Goal: Task Accomplishment & Management: Manage account settings

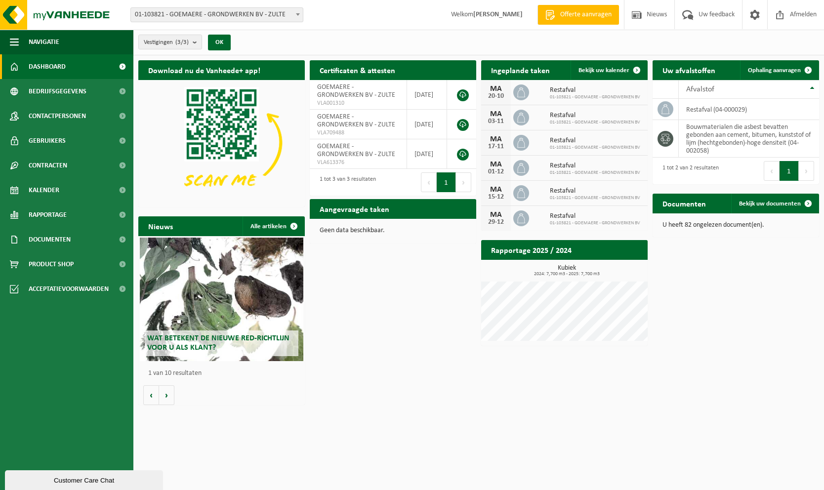
drag, startPoint x: 600, startPoint y: 71, endPoint x: 554, endPoint y: 131, distance: 76.1
click at [600, 71] on span "Bekijk uw kalender" at bounding box center [604, 70] width 51 height 6
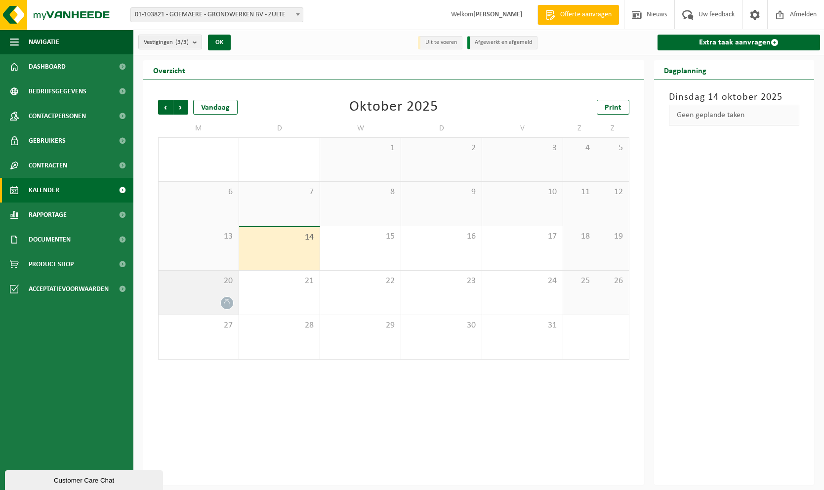
click at [213, 302] on div at bounding box center [199, 303] width 70 height 13
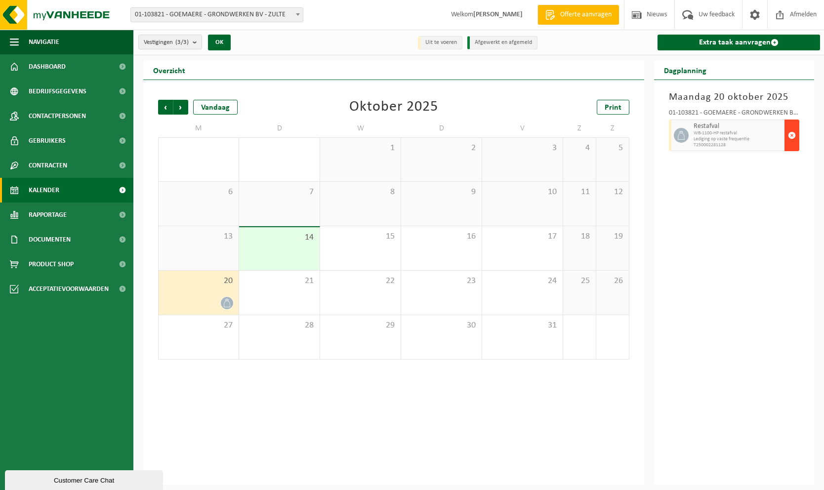
click at [793, 135] on span "button" at bounding box center [792, 136] width 8 height 20
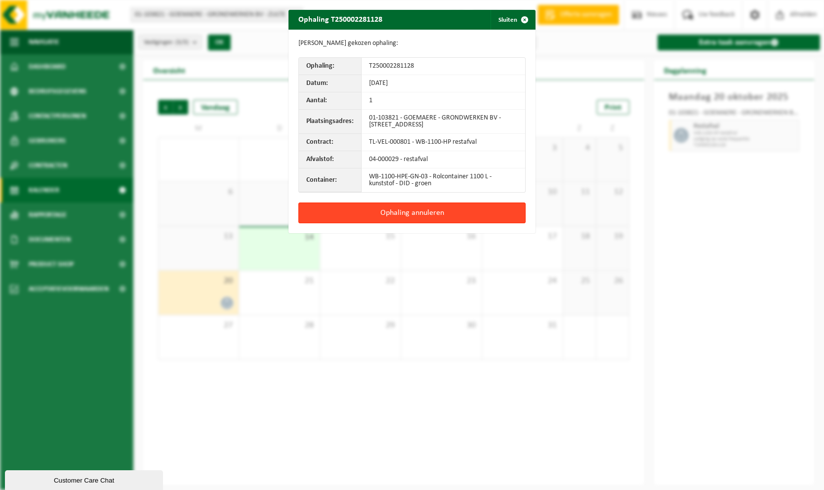
click at [420, 211] on button "Ophaling annuleren" at bounding box center [411, 213] width 227 height 21
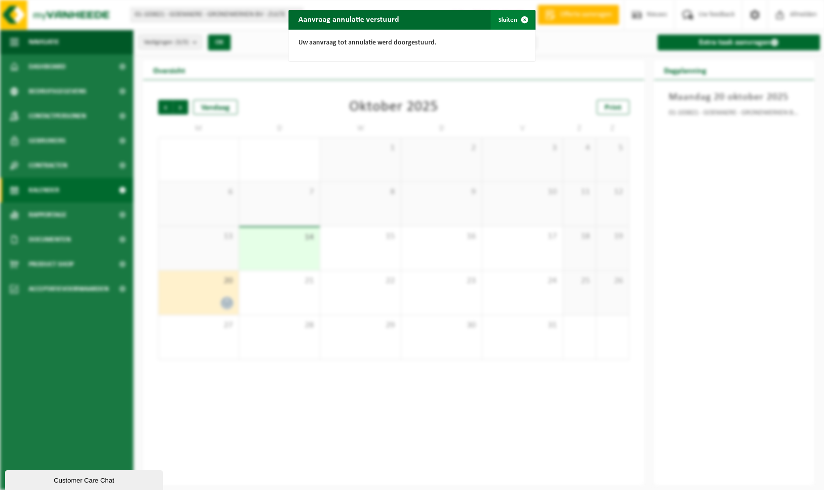
click at [520, 16] on span "button" at bounding box center [525, 20] width 20 height 20
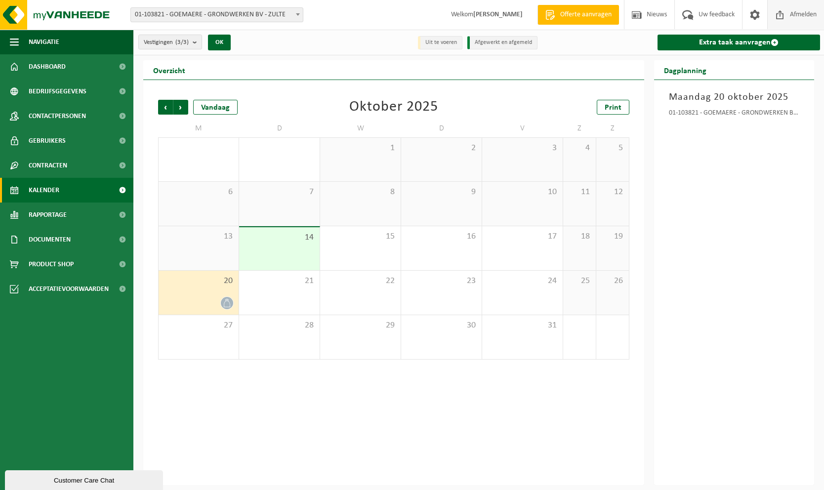
click at [799, 11] on span "Afmelden" at bounding box center [804, 14] width 32 height 29
